Goal: Register for event/course

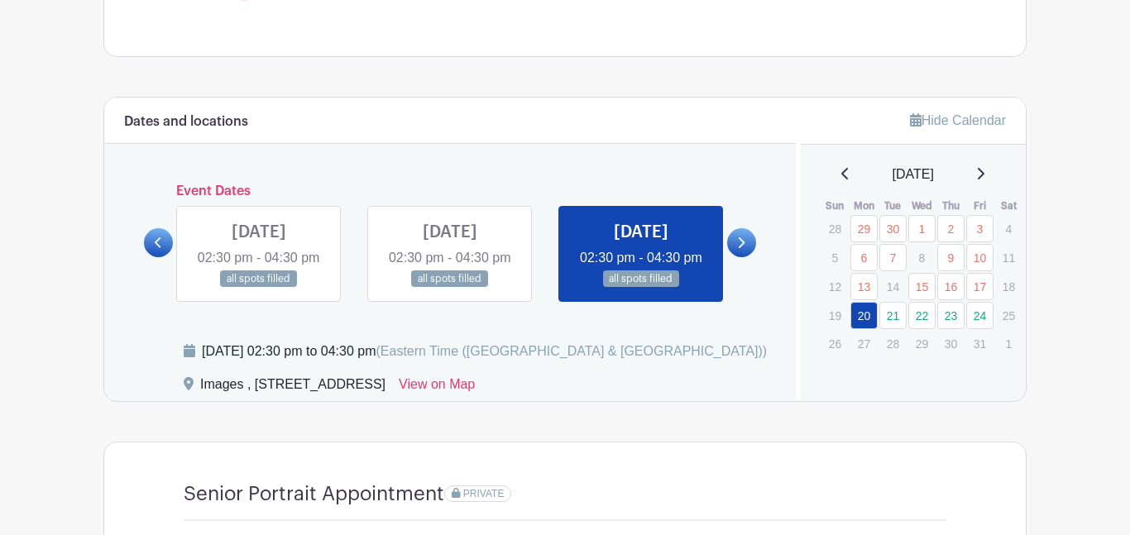
scroll to position [796, 0]
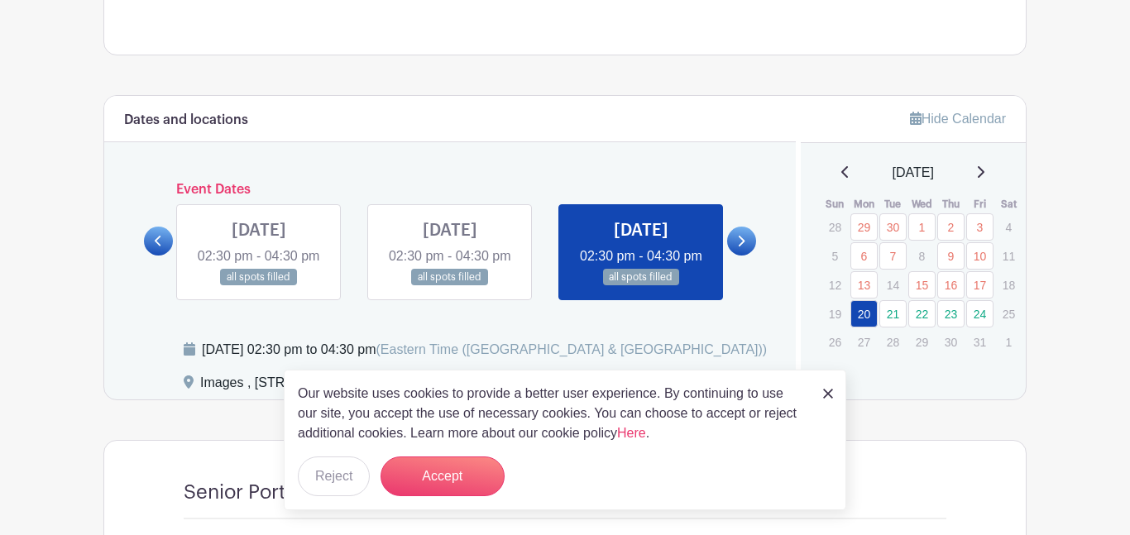
click at [641, 286] on link at bounding box center [641, 286] width 0 height 0
click at [740, 247] on icon at bounding box center [742, 241] width 7 height 11
click at [826, 390] on img at bounding box center [828, 394] width 10 height 10
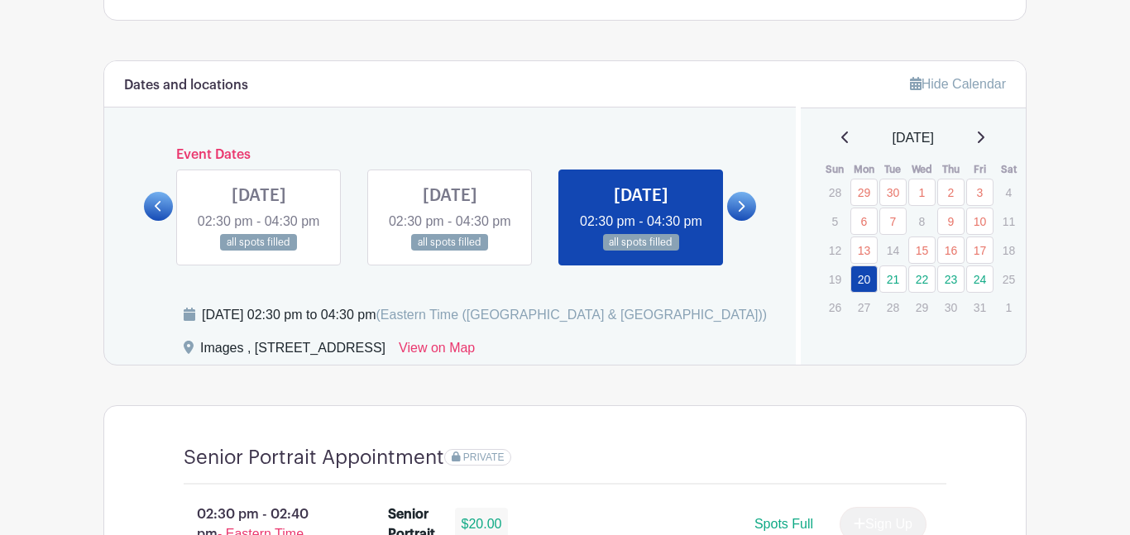
scroll to position [836, 0]
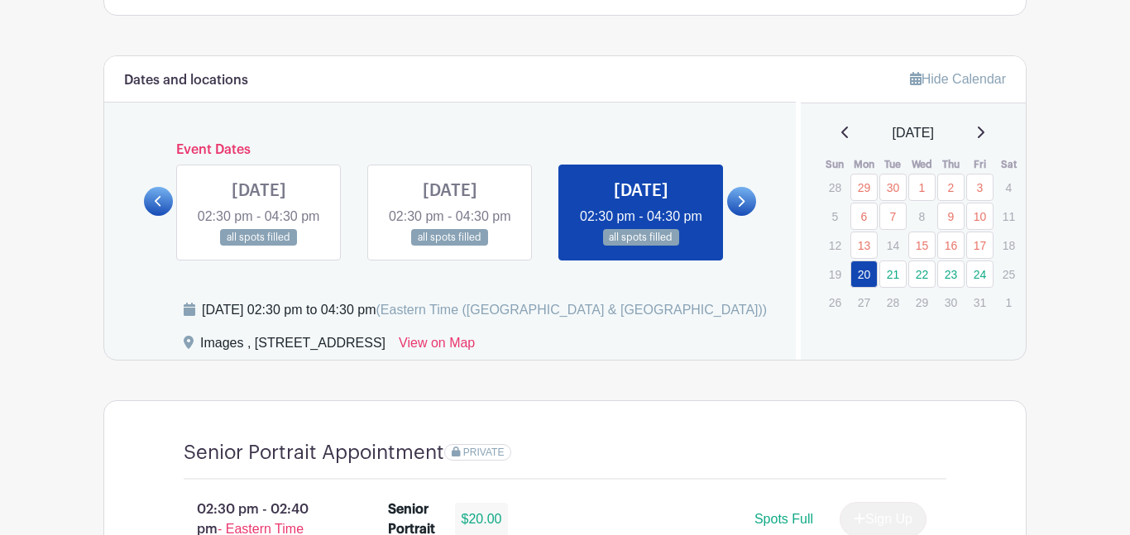
click at [728, 216] on div at bounding box center [741, 201] width 29 height 29
click at [736, 216] on link at bounding box center [741, 201] width 29 height 29
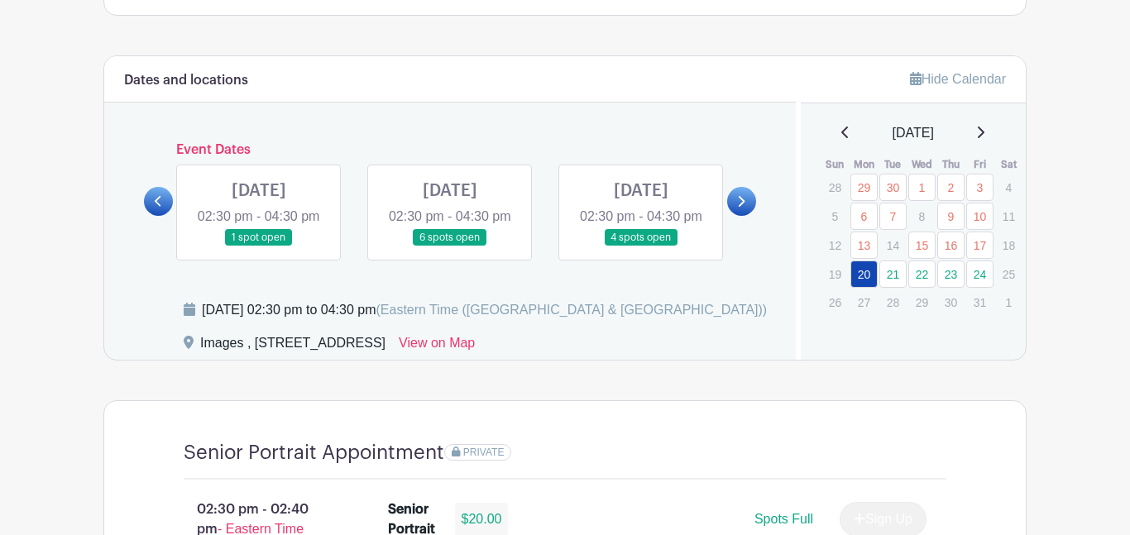
click at [259, 247] on link at bounding box center [259, 247] width 0 height 0
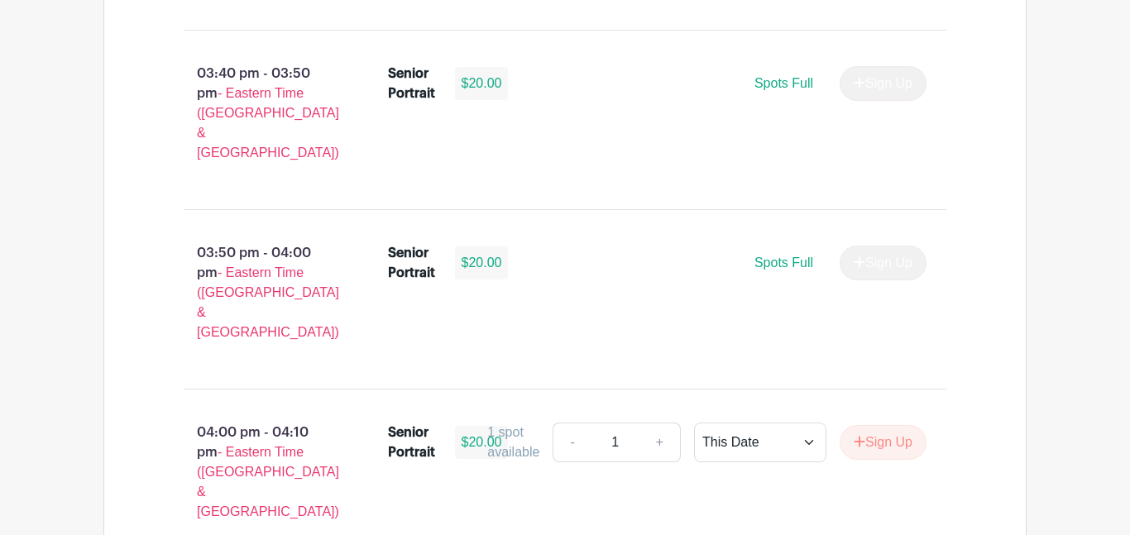
scroll to position [2526, 0]
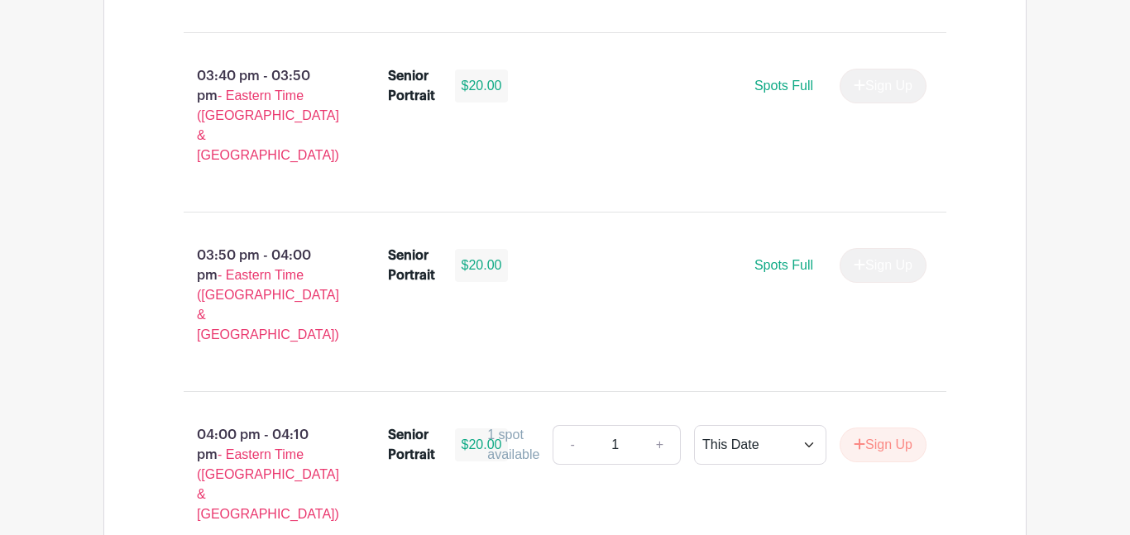
click at [896, 419] on li "Senior Portrait $20.00 1 spot available - 1 + This Date Select Dates Select Dat…" at bounding box center [657, 449] width 553 height 60
click at [874, 428] on button "Sign Up" at bounding box center [883, 445] width 87 height 35
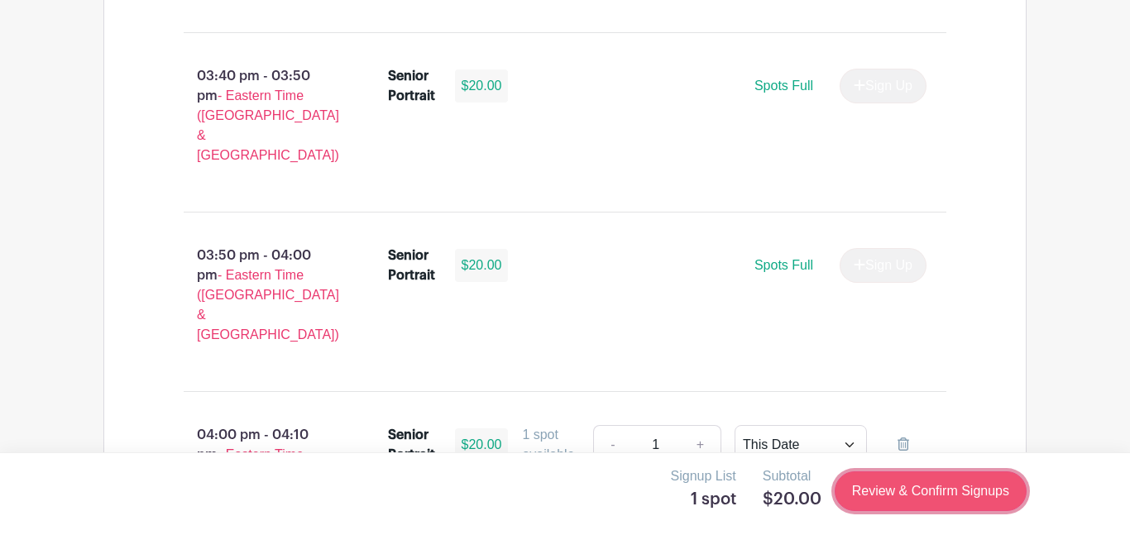
click at [931, 488] on link "Review & Confirm Signups" at bounding box center [931, 492] width 192 height 40
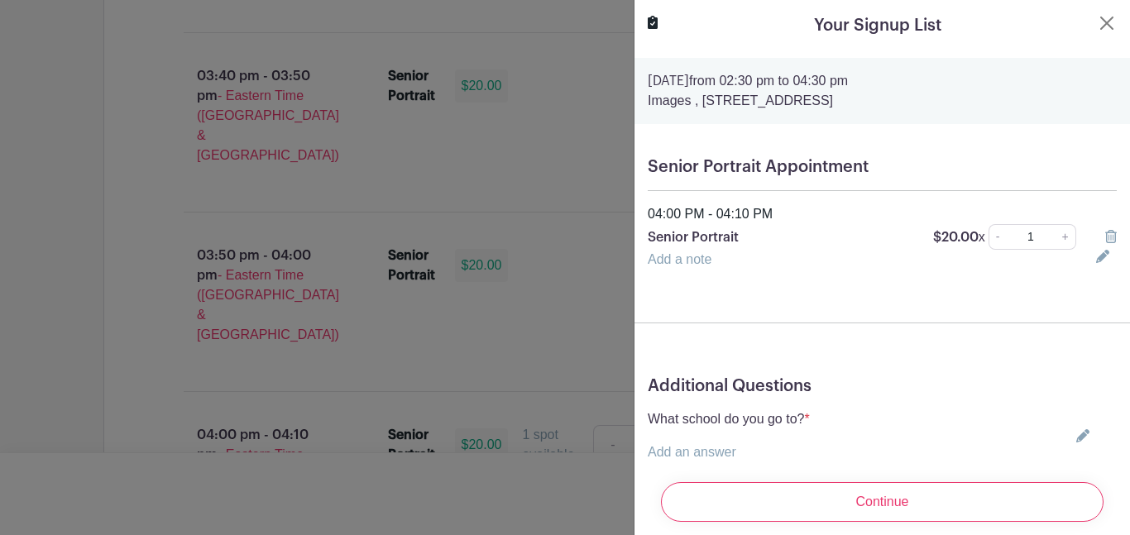
click at [1092, 441] on div "What school do you go to? * Add an answer Choose your answer [GEOGRAPHIC_DATA] …" at bounding box center [882, 435] width 469 height 53
click at [1087, 437] on icon at bounding box center [1082, 435] width 13 height 13
click at [744, 454] on select "Choose your answer [GEOGRAPHIC_DATA] High [PERSON_NAME] High [PERSON_NAME] High…" at bounding box center [791, 463] width 286 height 40
select select "3950"
click at [648, 443] on select "Choose your answer [GEOGRAPHIC_DATA] High [PERSON_NAME] High [PERSON_NAME] High…" at bounding box center [791, 463] width 286 height 40
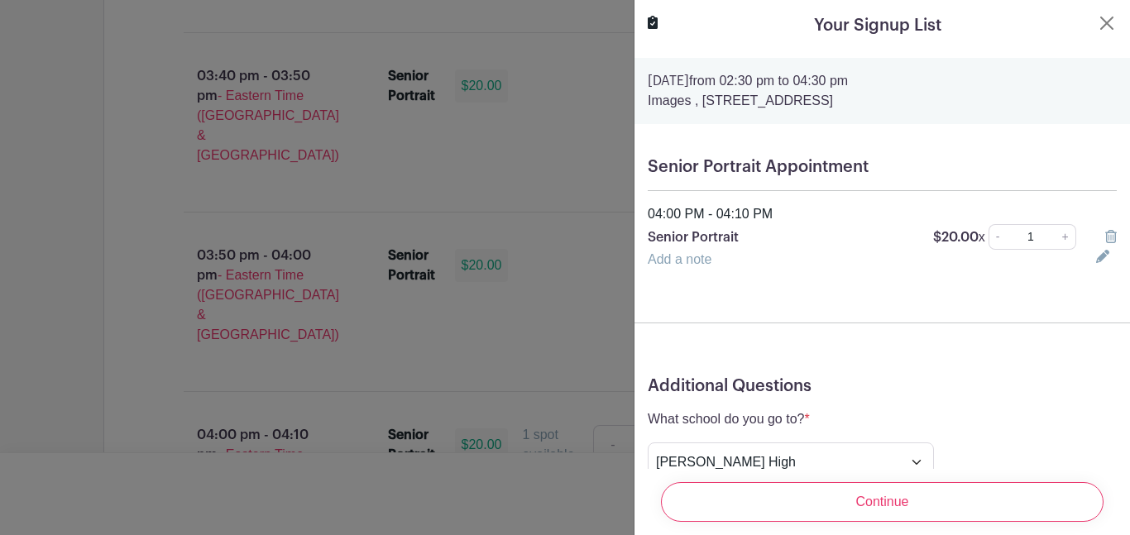
click at [926, 409] on div "What school do you go to? * Add an answer Choose your answer [GEOGRAPHIC_DATA] …" at bounding box center [882, 445] width 469 height 73
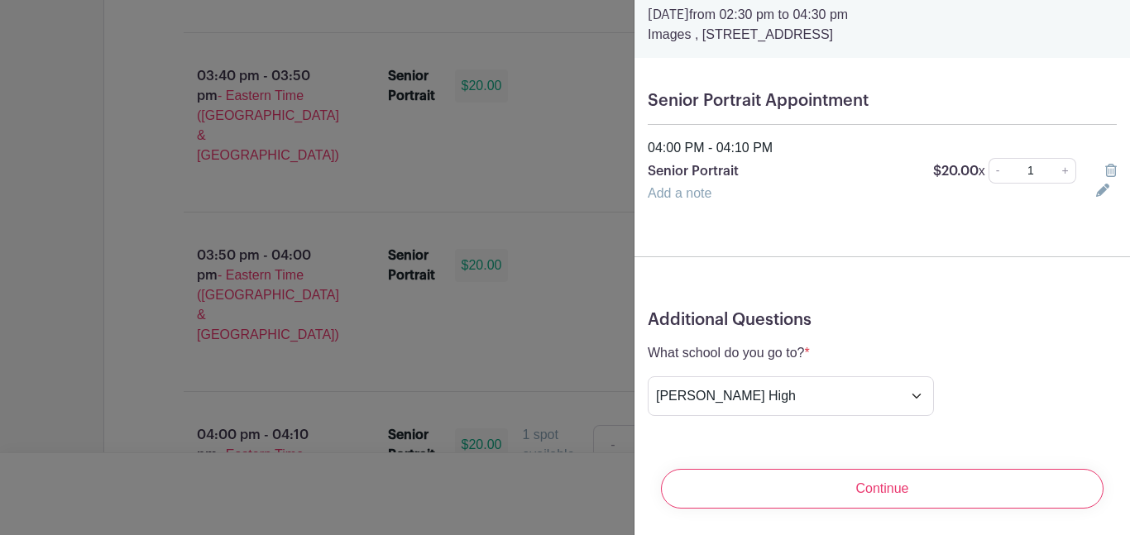
scroll to position [67, 0]
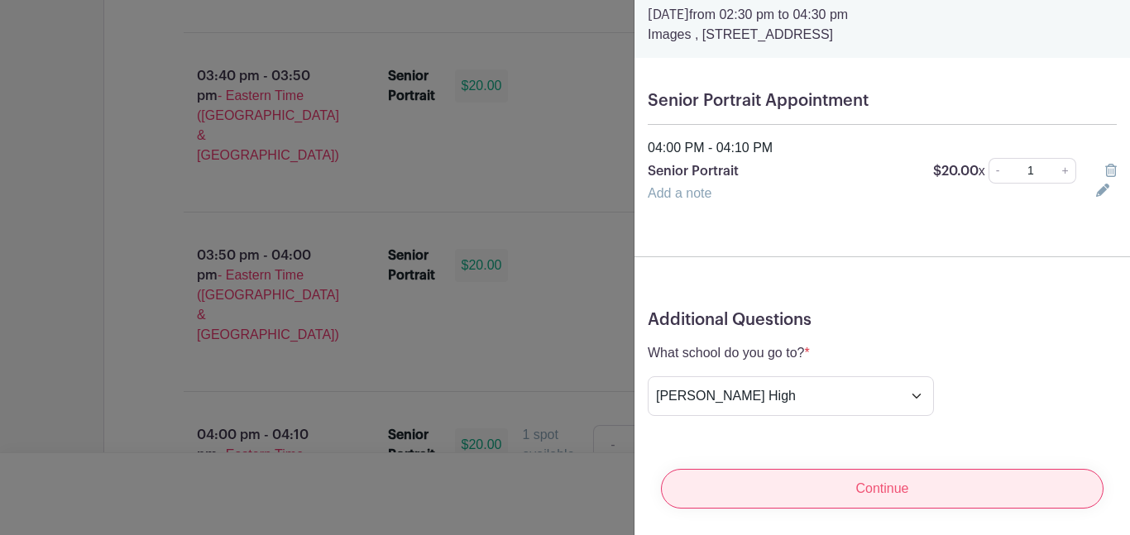
click at [746, 499] on input "Continue" at bounding box center [882, 489] width 443 height 40
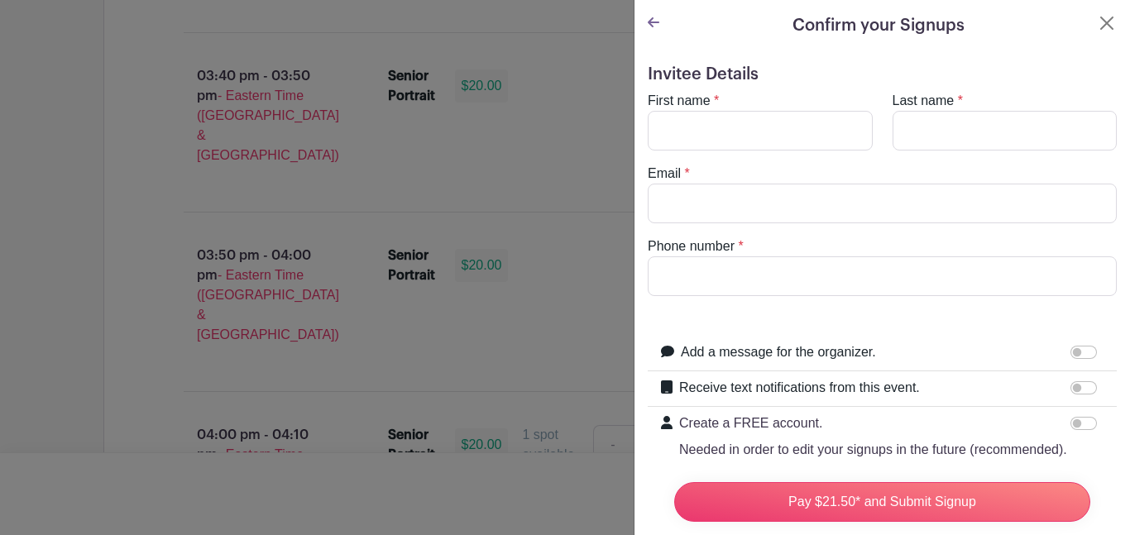
scroll to position [6, 0]
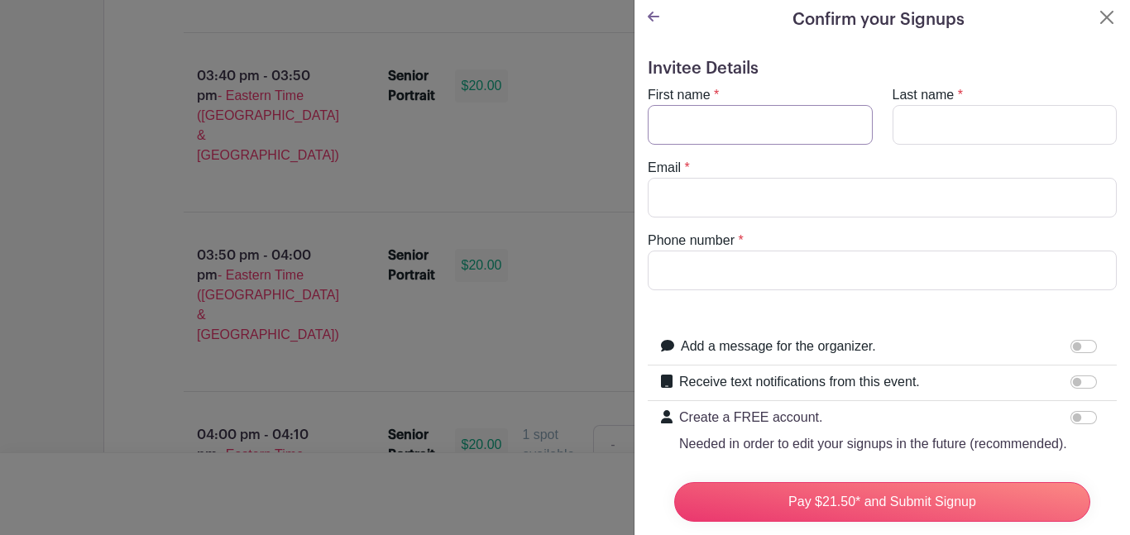
click at [779, 130] on input "First name" at bounding box center [760, 125] width 225 height 40
type input "destiny"
click at [948, 125] on input "Last name" at bounding box center [1005, 125] width 225 height 40
type input "[PERSON_NAME]"
click at [902, 182] on input "Email" at bounding box center [882, 198] width 469 height 40
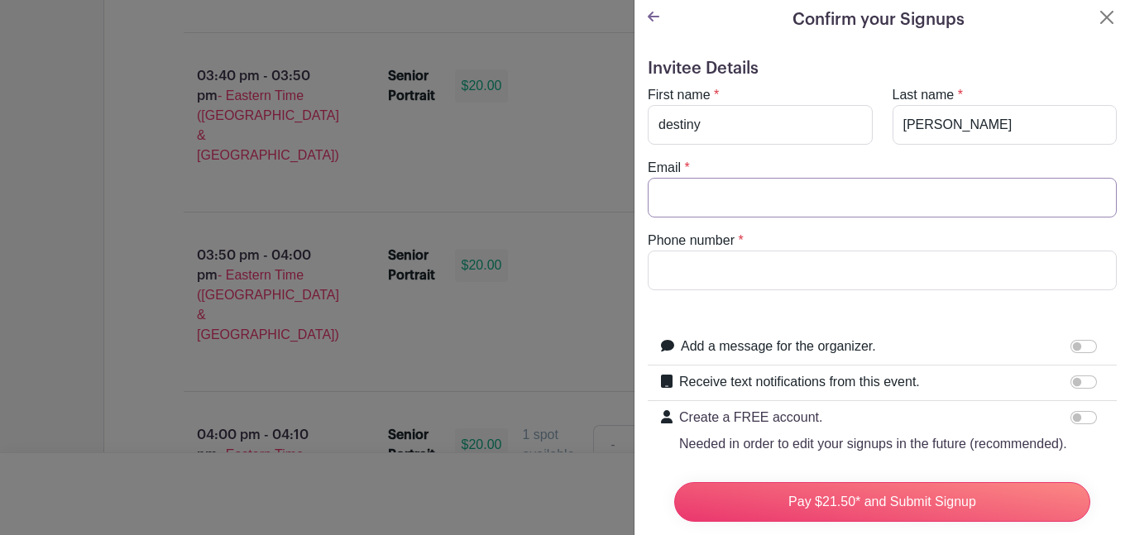
type input "[EMAIL_ADDRESS][DOMAIN_NAME]"
click at [778, 267] on input "Phone number" at bounding box center [882, 271] width 469 height 40
type input "8645843477"
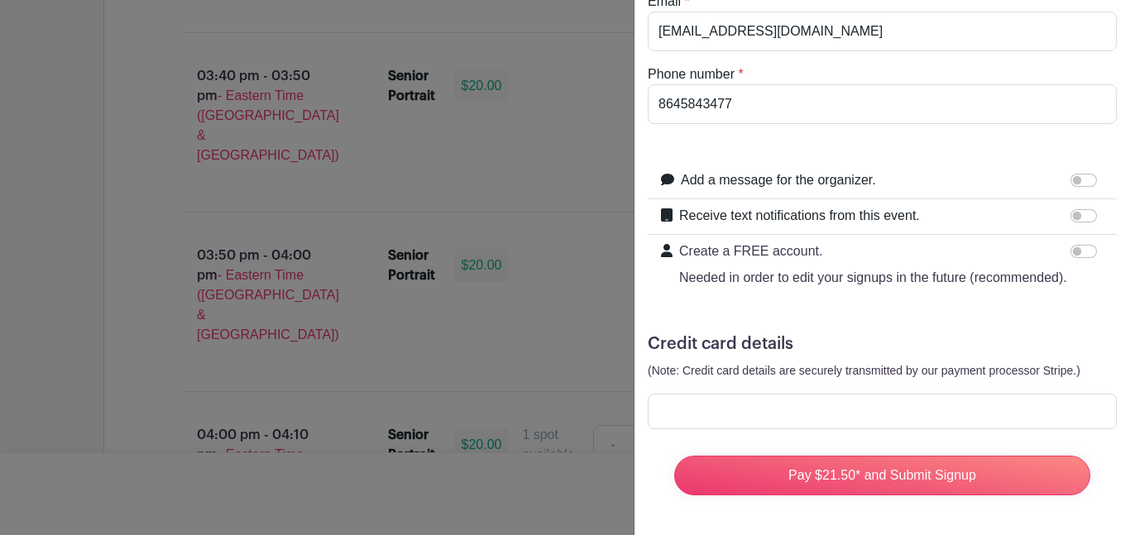
click at [817, 422] on div at bounding box center [882, 412] width 469 height 36
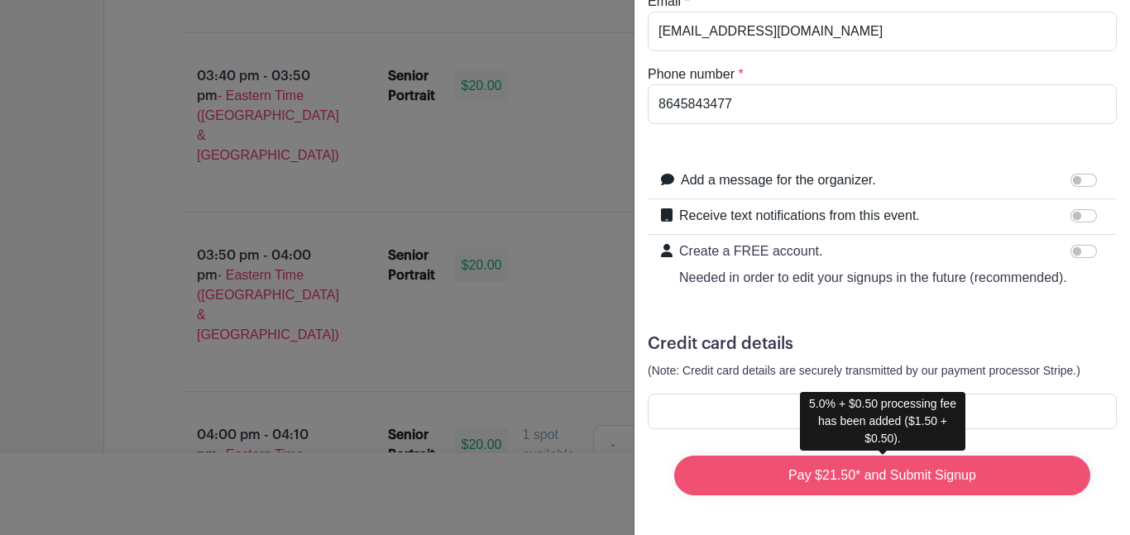
click at [967, 462] on input "Pay $21.50* and Submit Signup" at bounding box center [882, 476] width 416 height 40
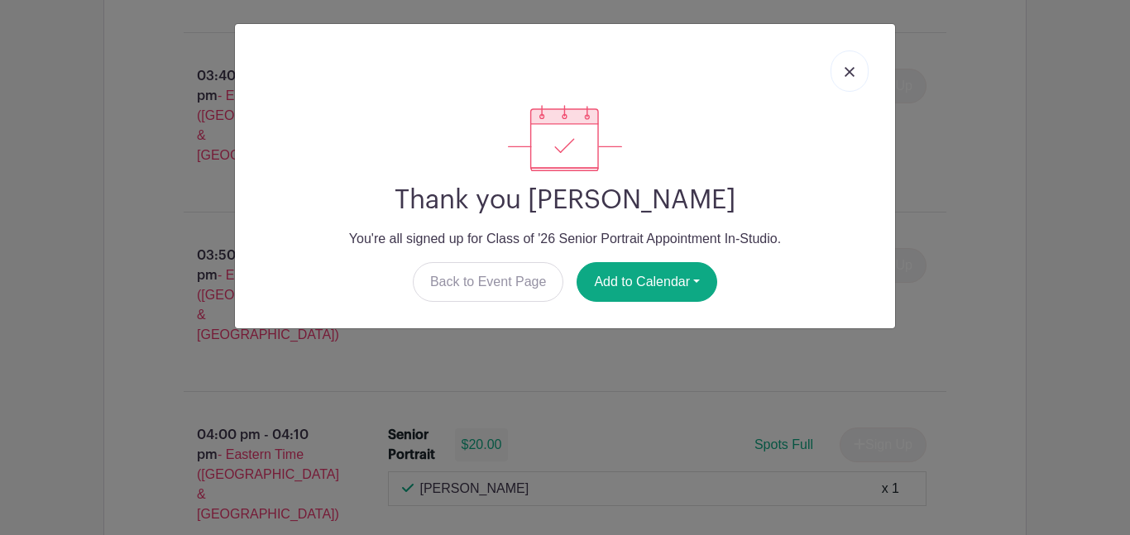
click at [625, 140] on div at bounding box center [565, 138] width 634 height 66
click at [841, 61] on link at bounding box center [850, 70] width 38 height 41
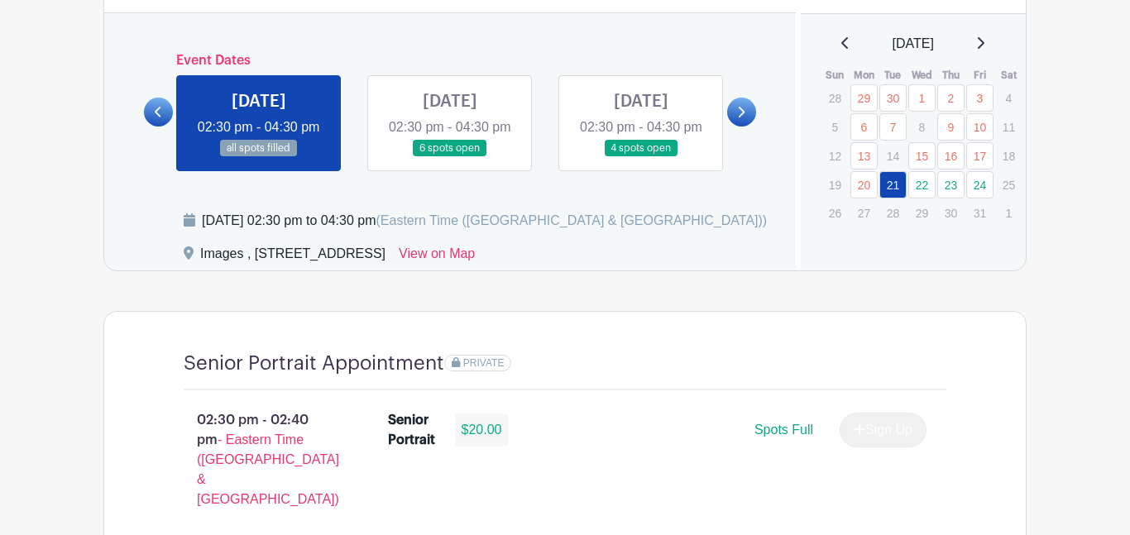
scroll to position [923, 0]
